Goal: Complete application form

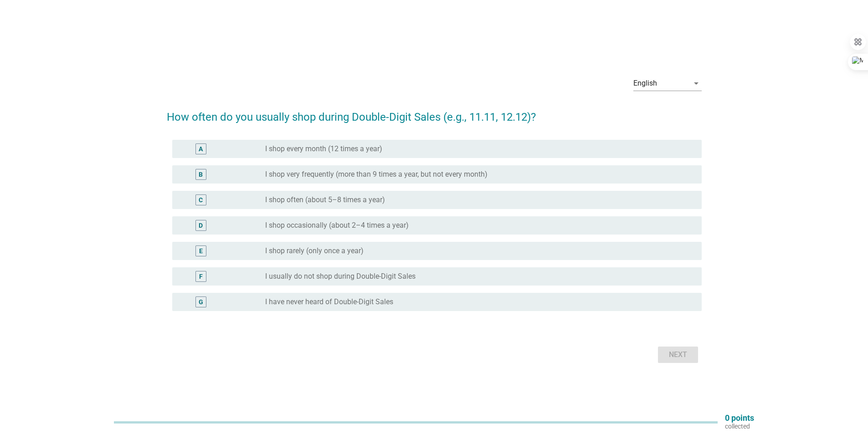
click at [366, 177] on label "I shop very frequently (more than 9 times a year, but not every month)" at bounding box center [376, 174] width 222 height 9
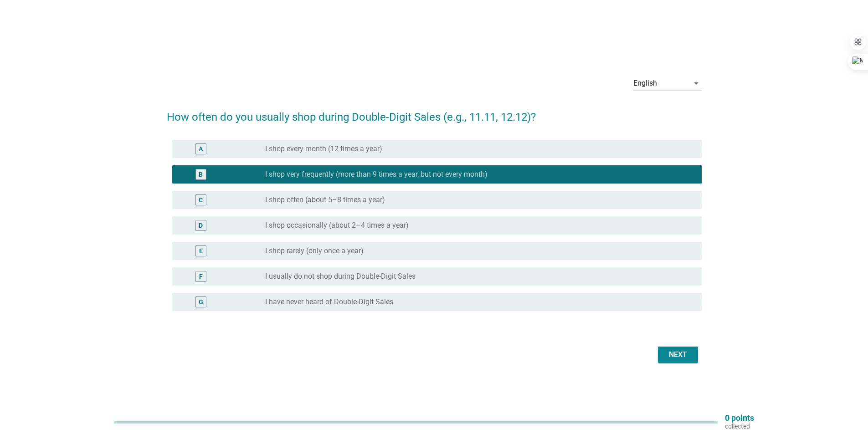
click at [355, 154] on div "radio_button_unchecked I shop every month (12 times a year)" at bounding box center [479, 149] width 429 height 11
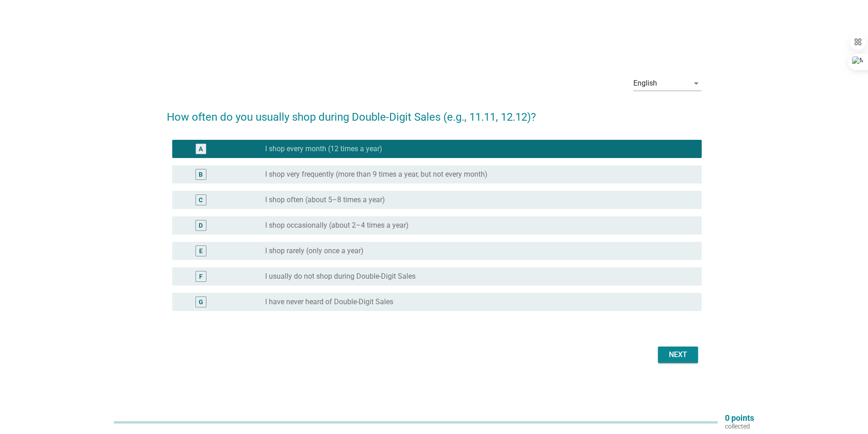
click at [391, 180] on div "B radio_button_unchecked I shop very frequently (more than 9 times a year, but …" at bounding box center [437, 174] width 530 height 18
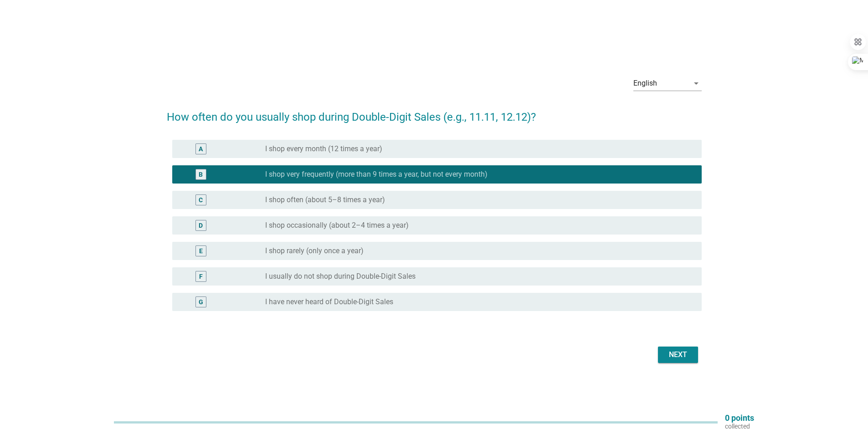
click at [667, 353] on div "Next" at bounding box center [679, 355] width 26 height 11
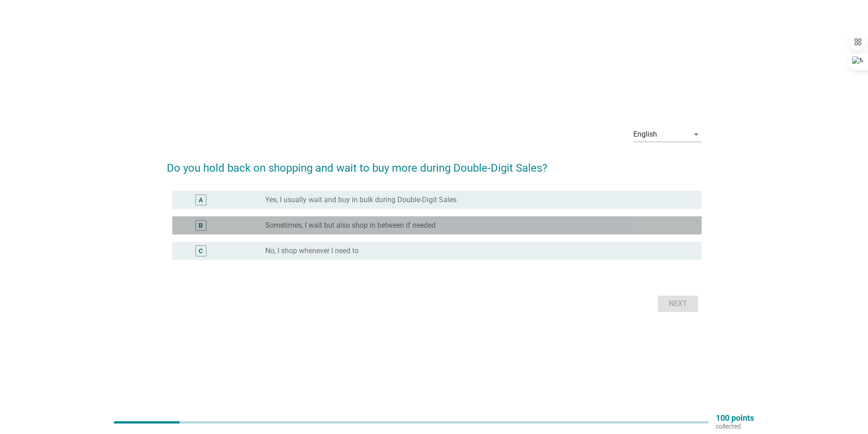
click at [452, 226] on div "radio_button_unchecked Sometimes, I wait but also shop in between if needed" at bounding box center [476, 225] width 422 height 9
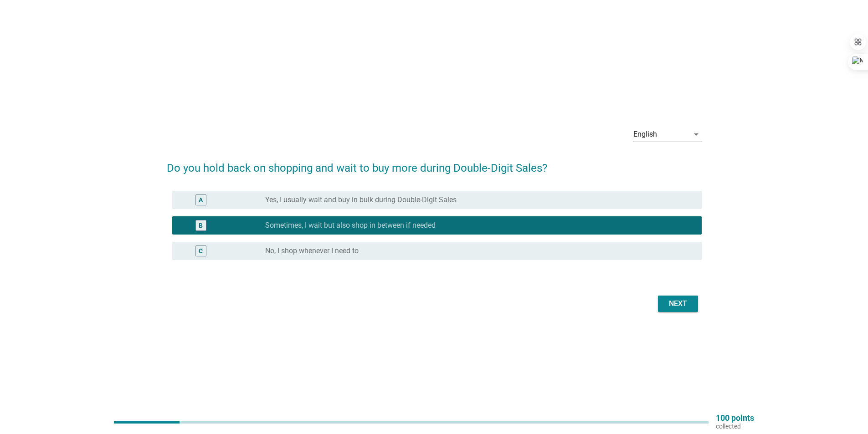
click at [679, 304] on div "Next" at bounding box center [679, 304] width 26 height 11
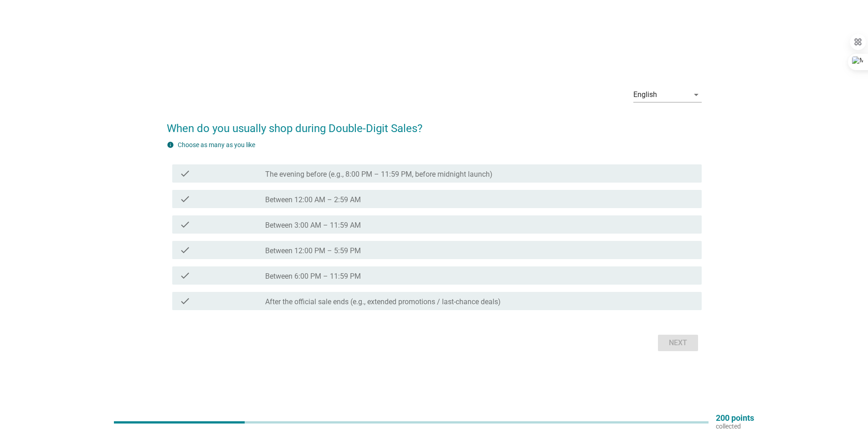
click at [392, 277] on div "check_box_outline_blank Between 6:00 PM – 11:59 PM" at bounding box center [479, 275] width 429 height 11
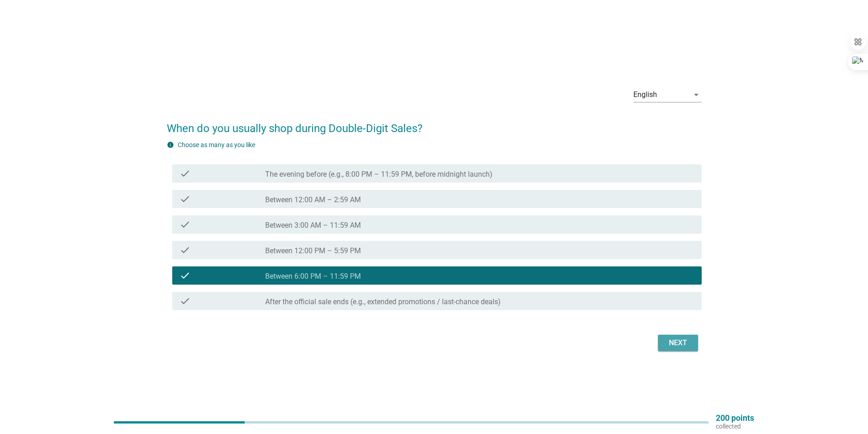
click at [673, 346] on div "Next" at bounding box center [679, 343] width 26 height 11
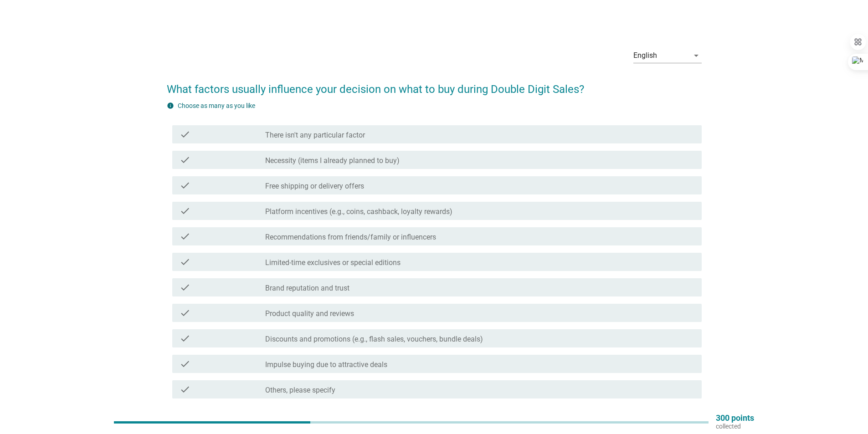
click at [395, 184] on div "check_box_outline_blank Free shipping or delivery offers" at bounding box center [479, 185] width 429 height 11
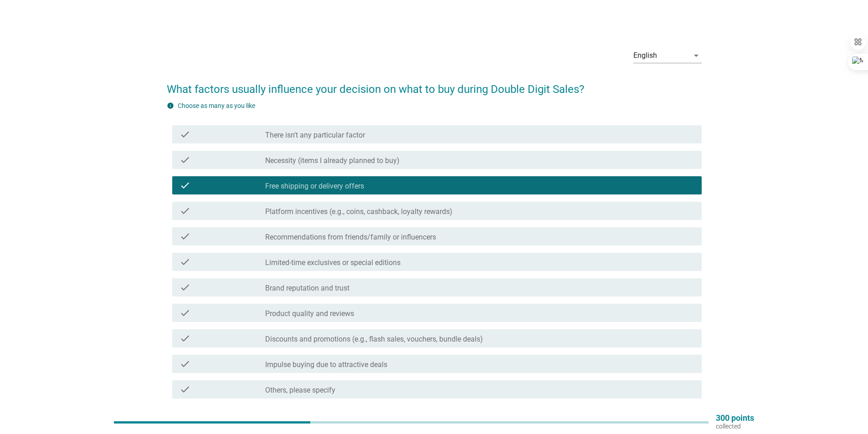
click at [406, 262] on div "check_box_outline_blank Limited-time exclusives or special editions" at bounding box center [479, 262] width 429 height 11
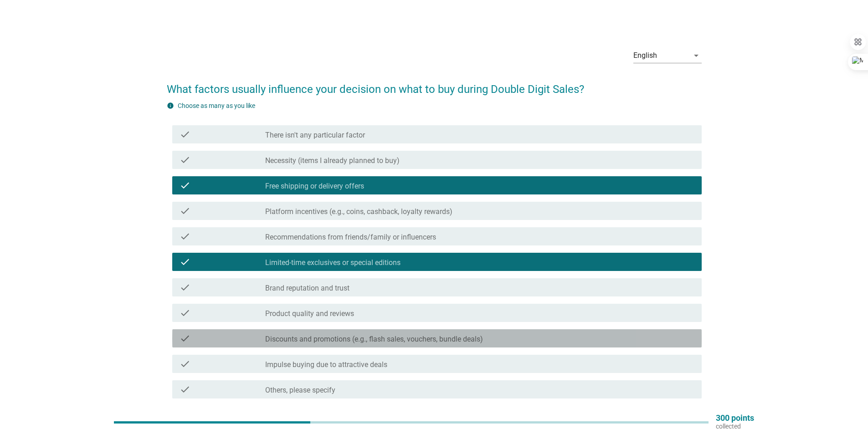
click at [413, 338] on label "Discounts and promotions (e.g., flash sales, vouchers, bundle deals)" at bounding box center [374, 339] width 218 height 9
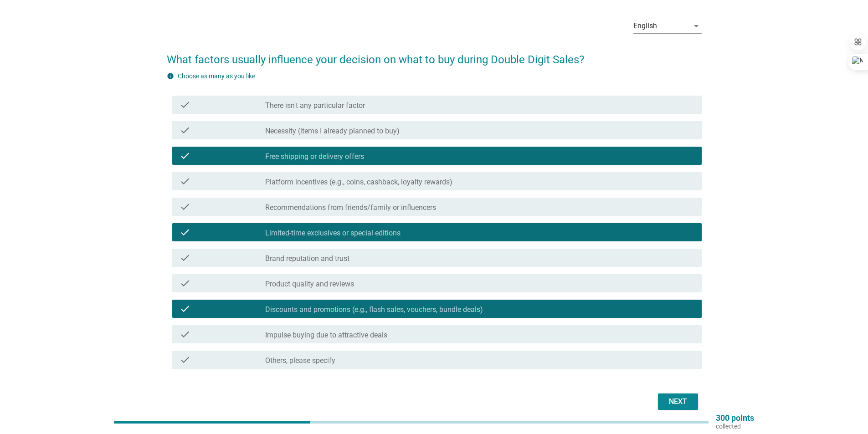
scroll to position [46, 0]
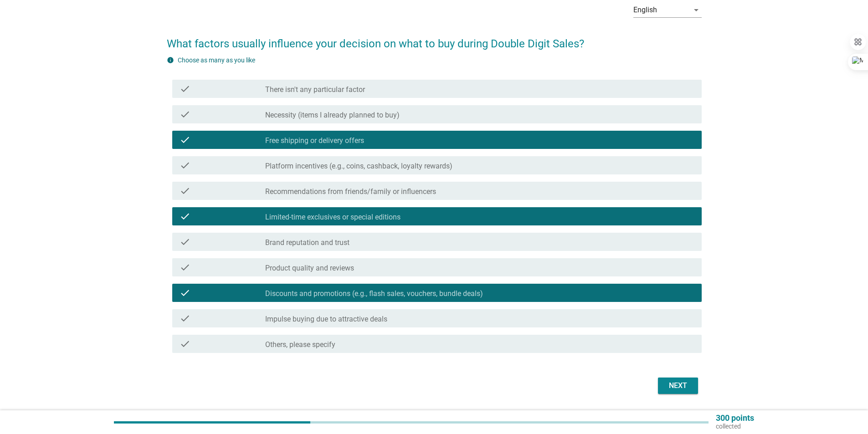
click at [667, 390] on div "Next" at bounding box center [679, 386] width 26 height 11
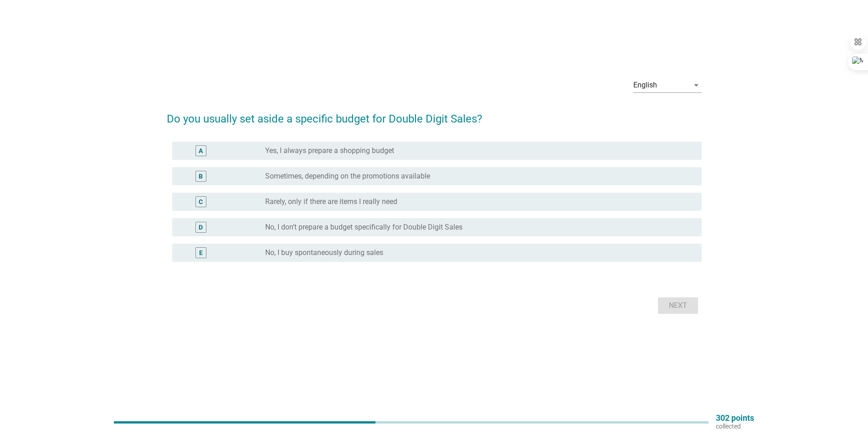
scroll to position [0, 0]
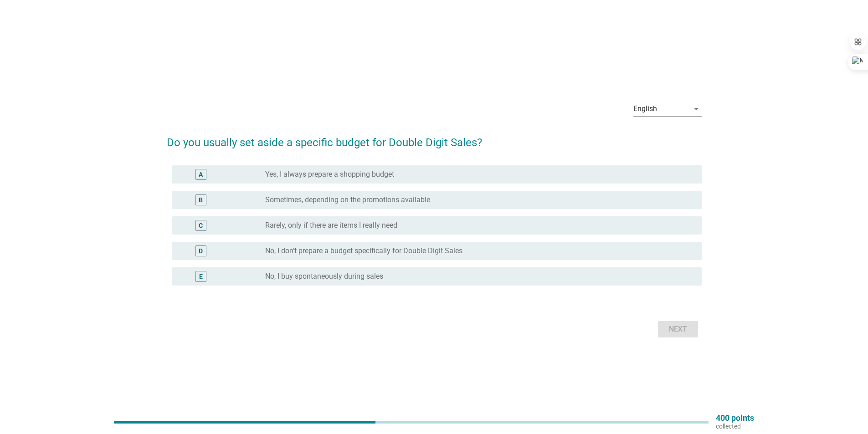
click at [341, 201] on label "Sometimes, depending on the promotions available" at bounding box center [347, 200] width 165 height 9
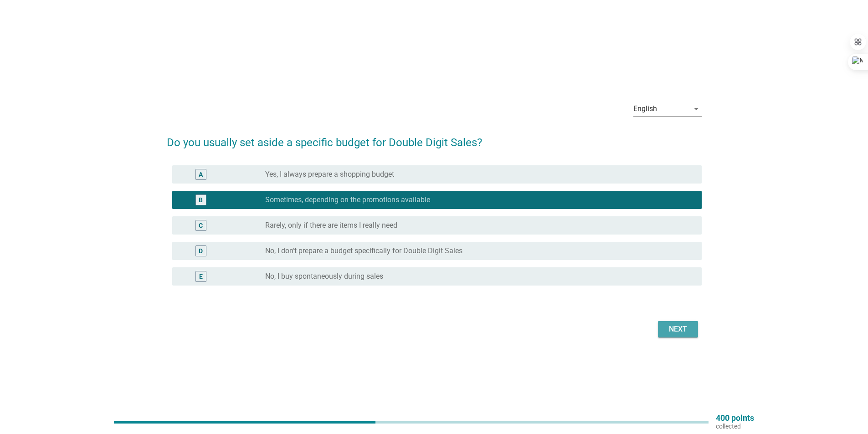
click at [689, 331] on div "Next" at bounding box center [679, 329] width 26 height 11
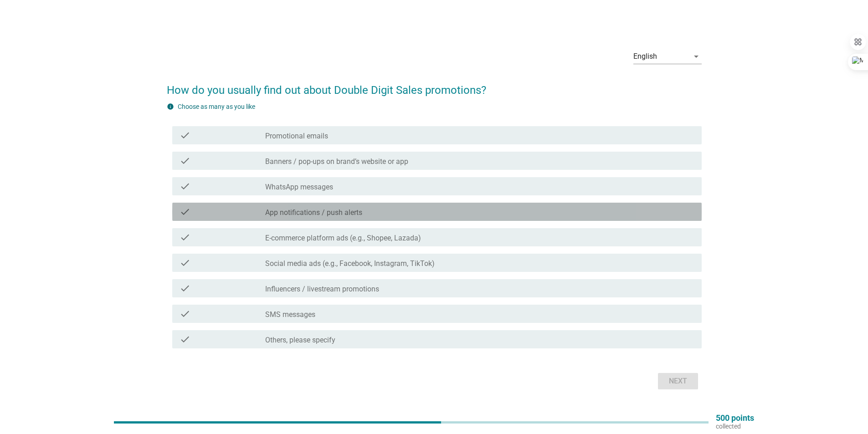
click at [361, 215] on label "App notifications / push alerts" at bounding box center [313, 212] width 97 height 9
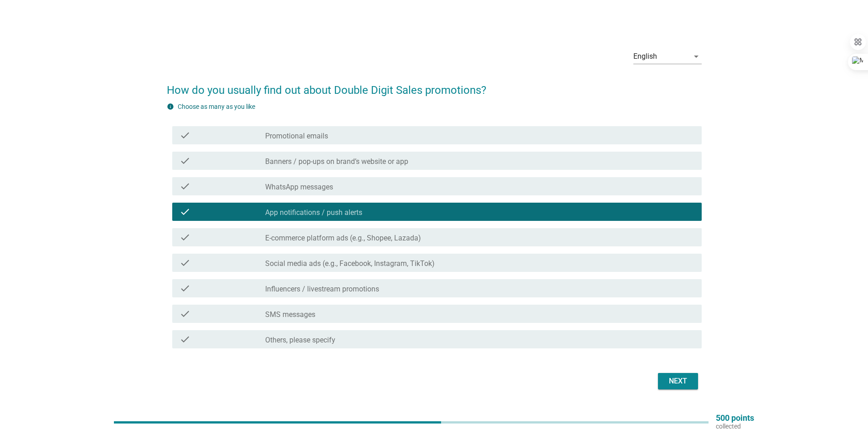
click at [361, 240] on label "E-commerce platform ads (e.g., Shopee, Lazada)" at bounding box center [343, 238] width 156 height 9
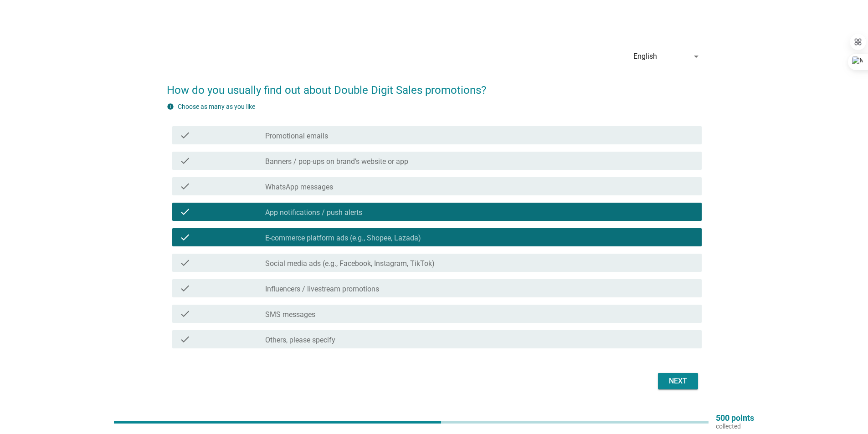
click at [352, 146] on div "check check_box_outline_blank Promotional emails" at bounding box center [434, 136] width 535 height 26
click at [384, 129] on div "check check_box_outline_blank Promotional emails" at bounding box center [437, 135] width 530 height 18
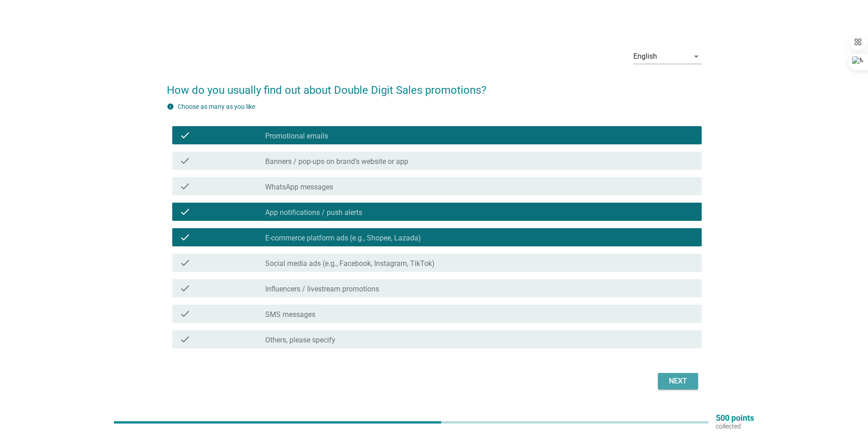
click at [690, 386] on div "Next" at bounding box center [679, 381] width 26 height 11
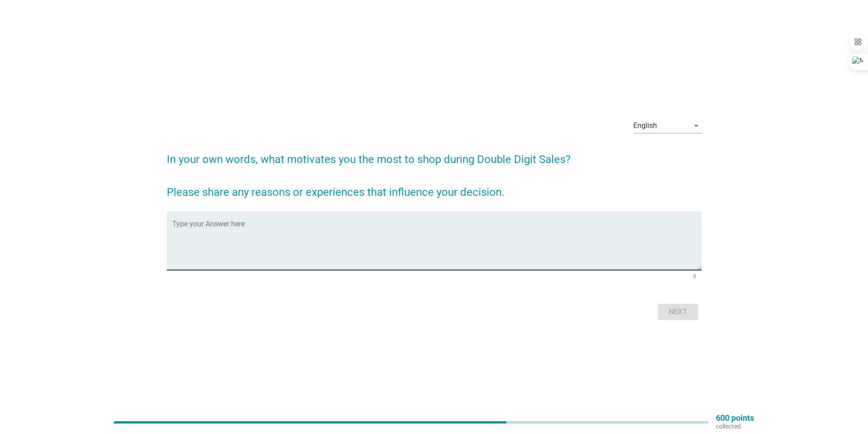
click at [192, 250] on textarea "Type your Answer here" at bounding box center [437, 246] width 530 height 48
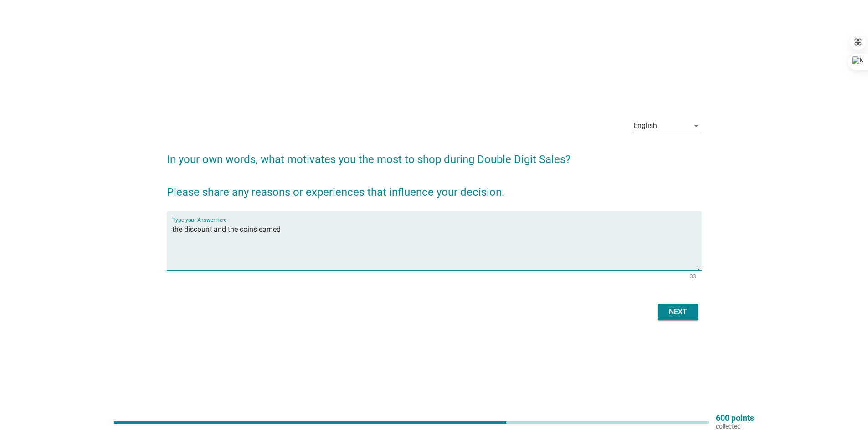
type textarea "the discount and the coins earned"
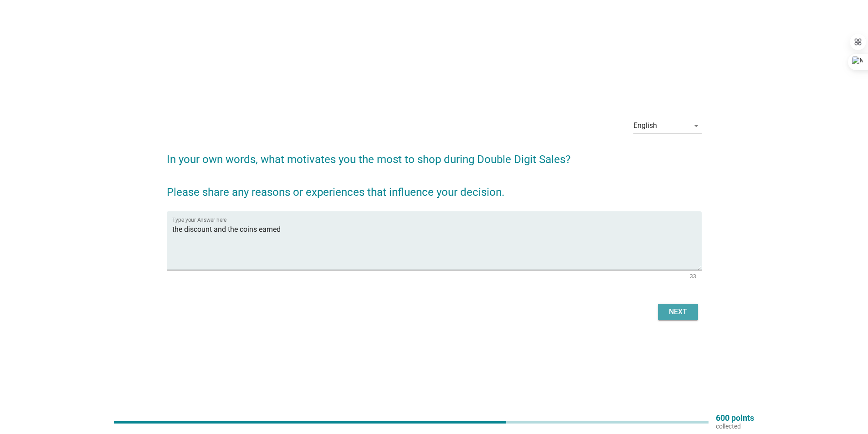
click at [668, 313] on div "Next" at bounding box center [679, 312] width 26 height 11
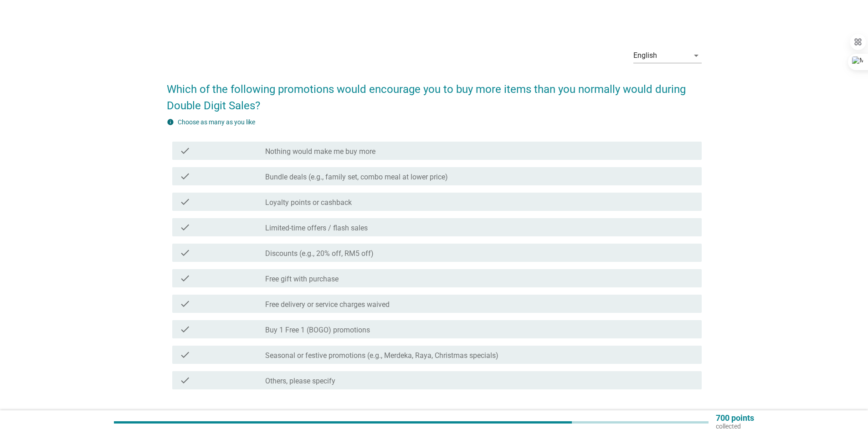
click at [347, 205] on label "Loyalty points or cashback" at bounding box center [308, 202] width 87 height 9
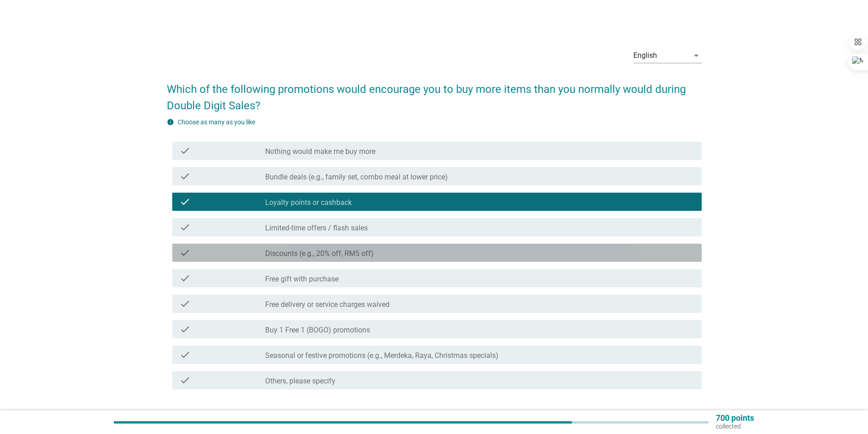
click at [375, 248] on div "check_box_outline_blank Discounts (e.g., 20% off, RM5 off)" at bounding box center [479, 253] width 429 height 11
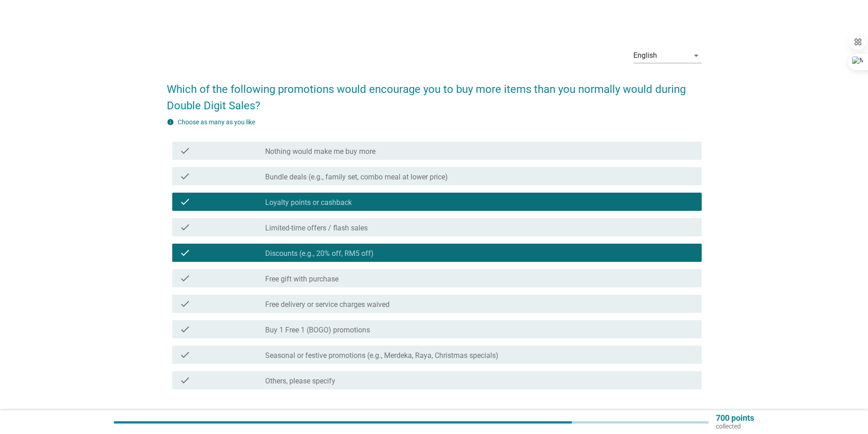
click at [398, 305] on div "check_box_outline_blank Free delivery or service charges waived" at bounding box center [479, 304] width 429 height 11
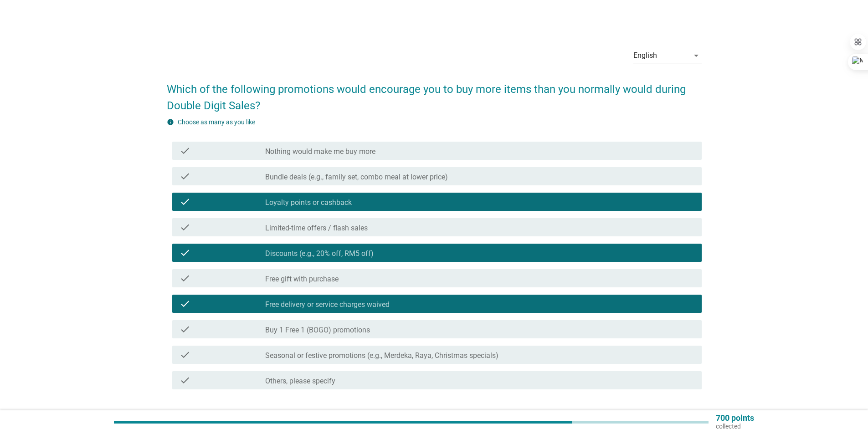
click at [398, 326] on div "check_box_outline_blank Buy 1 Free 1 (BOGO) promotions" at bounding box center [479, 329] width 429 height 11
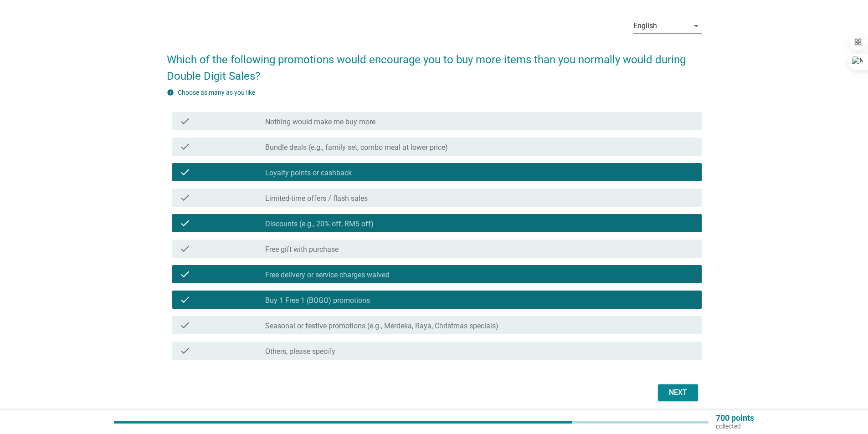
scroll to position [64, 0]
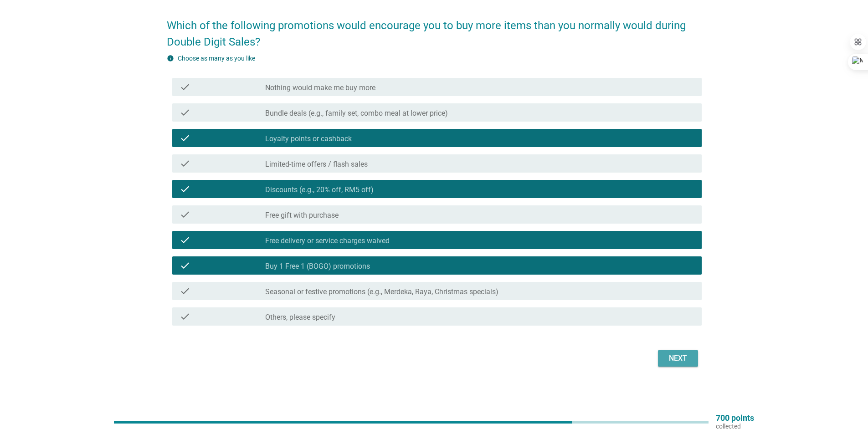
click at [677, 359] on div "Next" at bounding box center [679, 358] width 26 height 11
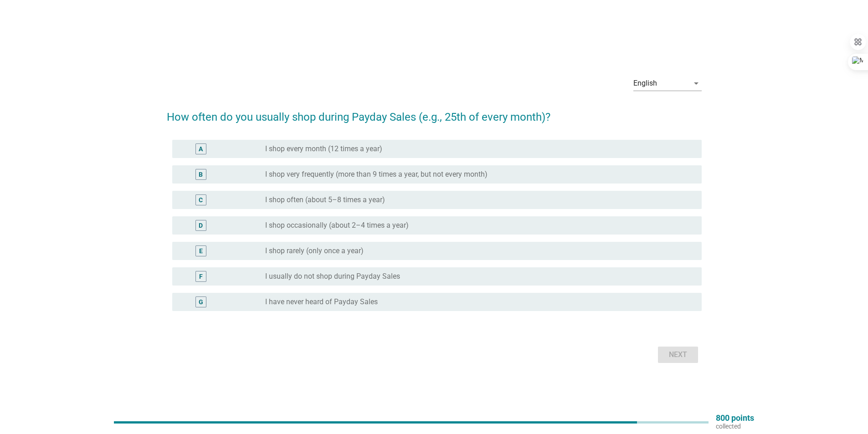
click at [380, 170] on label "I shop very frequently (more than 9 times a year, but not every month)" at bounding box center [376, 174] width 222 height 9
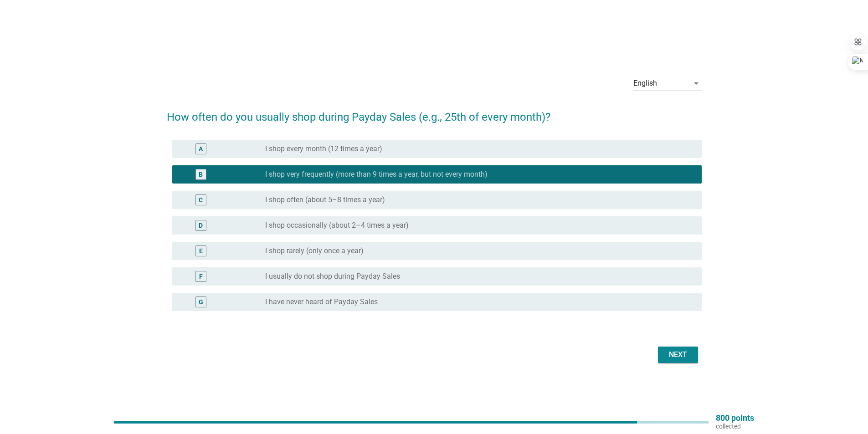
click at [693, 353] on button "Next" at bounding box center [678, 355] width 40 height 16
